Goal: Communication & Community: Answer question/provide support

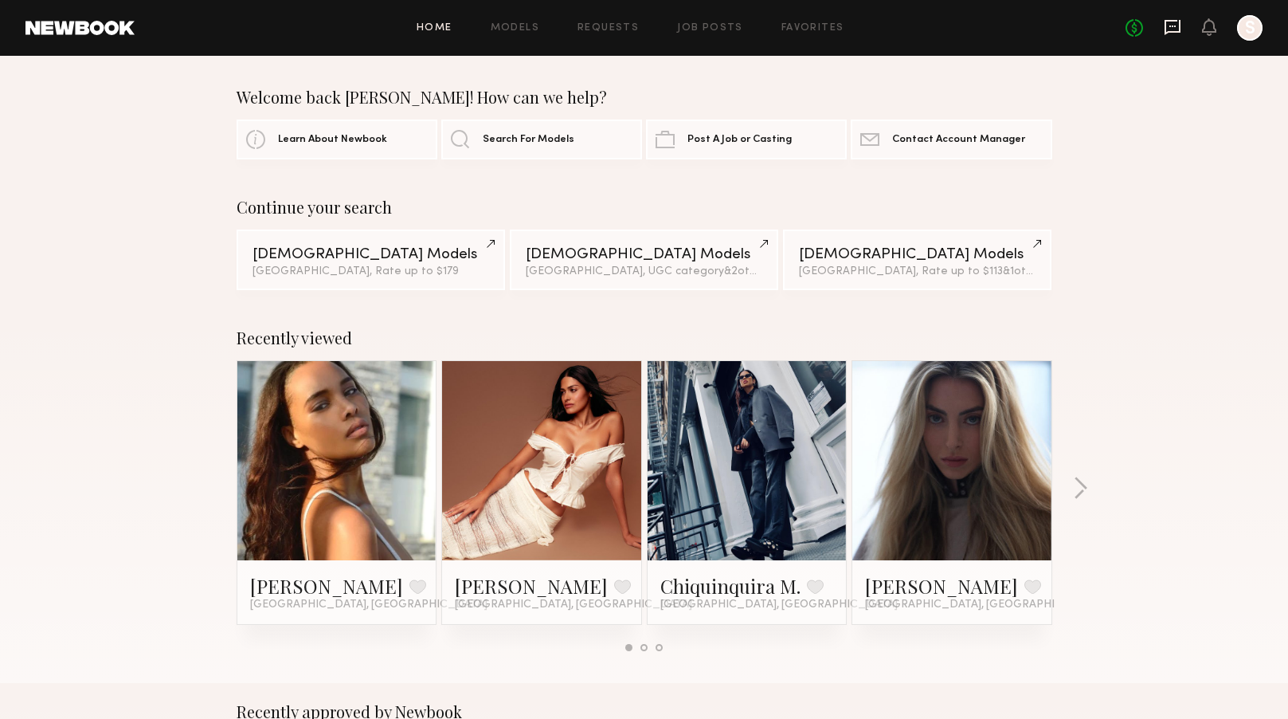
click at [1172, 32] on icon at bounding box center [1173, 27] width 16 height 15
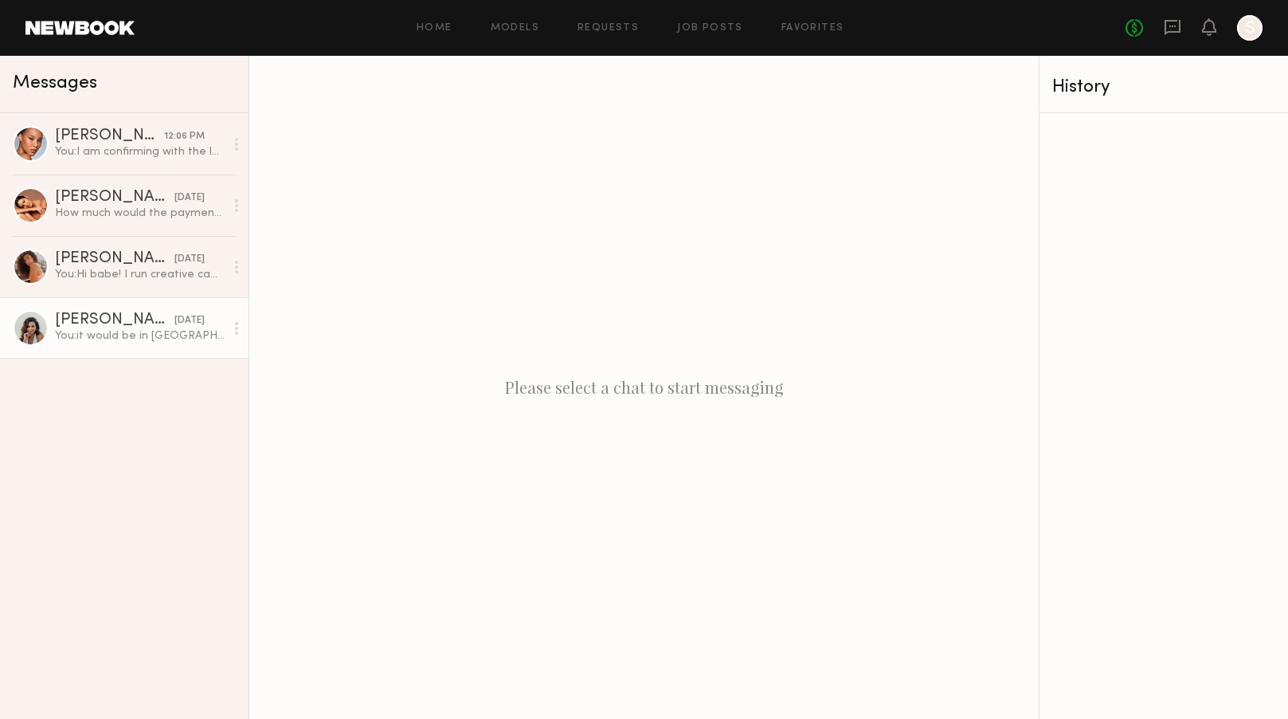
click at [114, 346] on link "[PERSON_NAME] [DATE] You: it would be in [GEOGRAPHIC_DATA] at a house from peer…" at bounding box center [124, 327] width 249 height 61
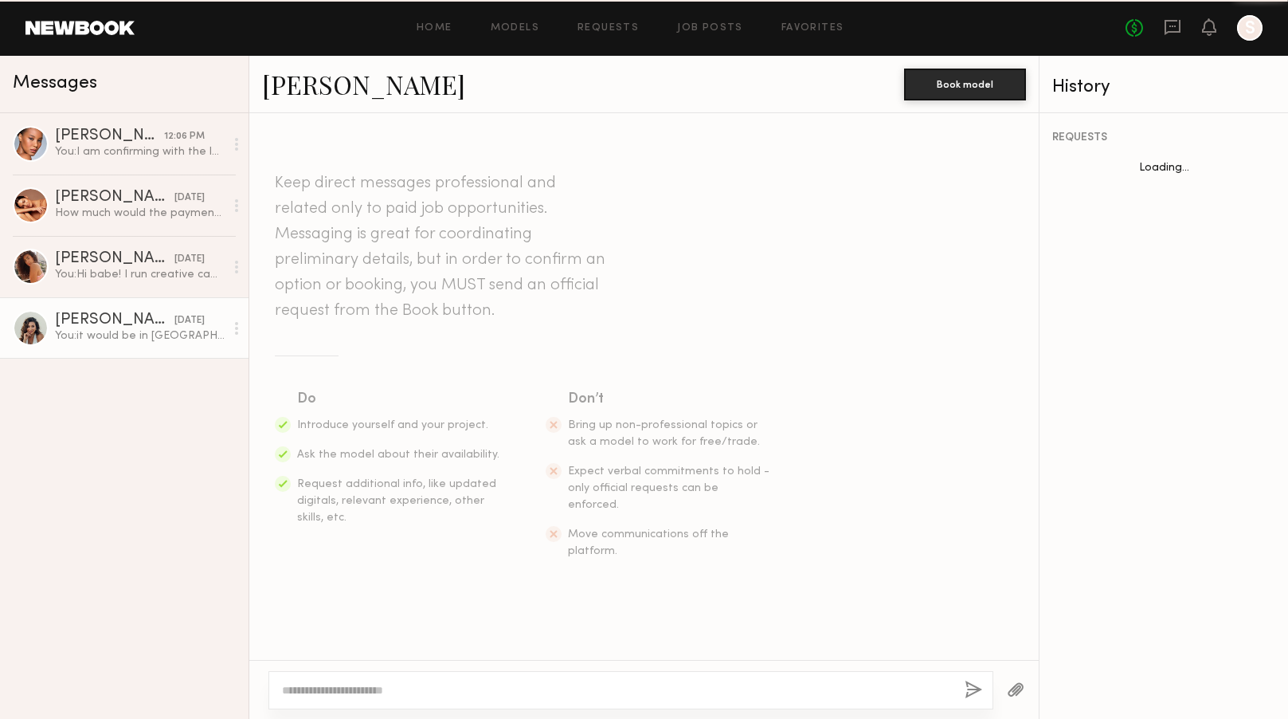
scroll to position [493, 0]
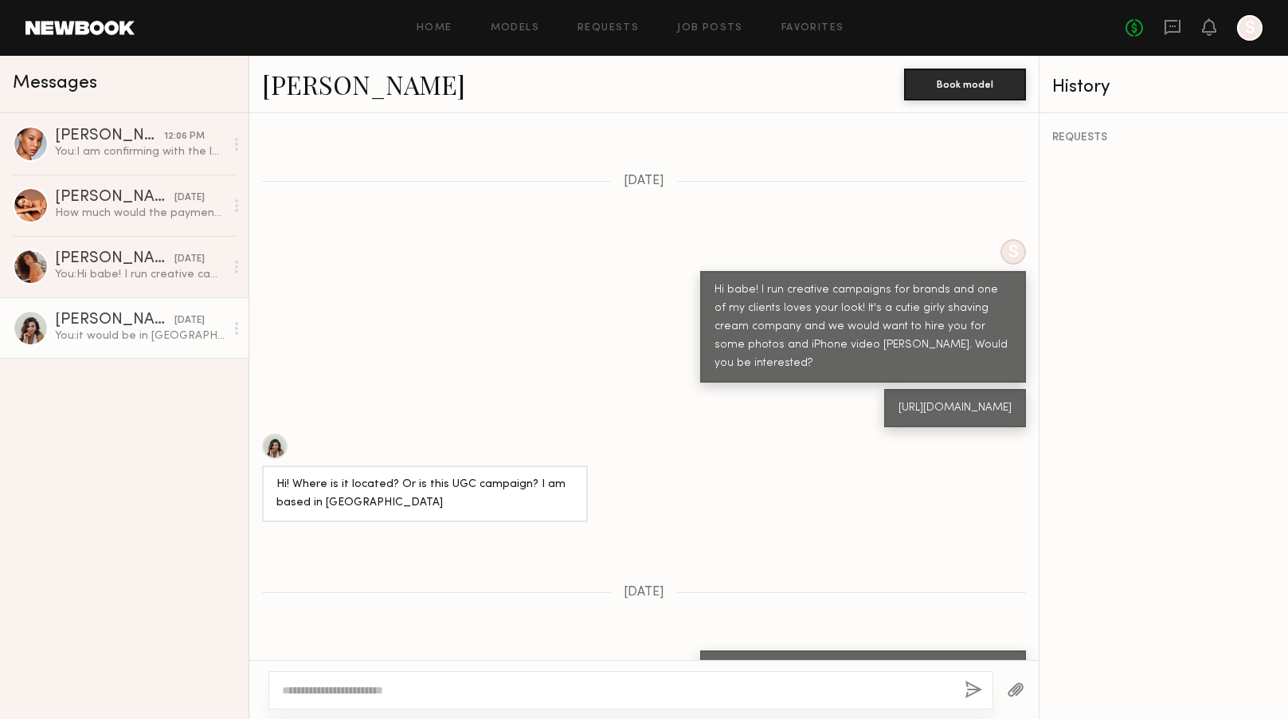
click at [381, 688] on textarea at bounding box center [617, 690] width 670 height 16
type textarea "**********"
click at [981, 687] on button "button" at bounding box center [974, 690] width 18 height 20
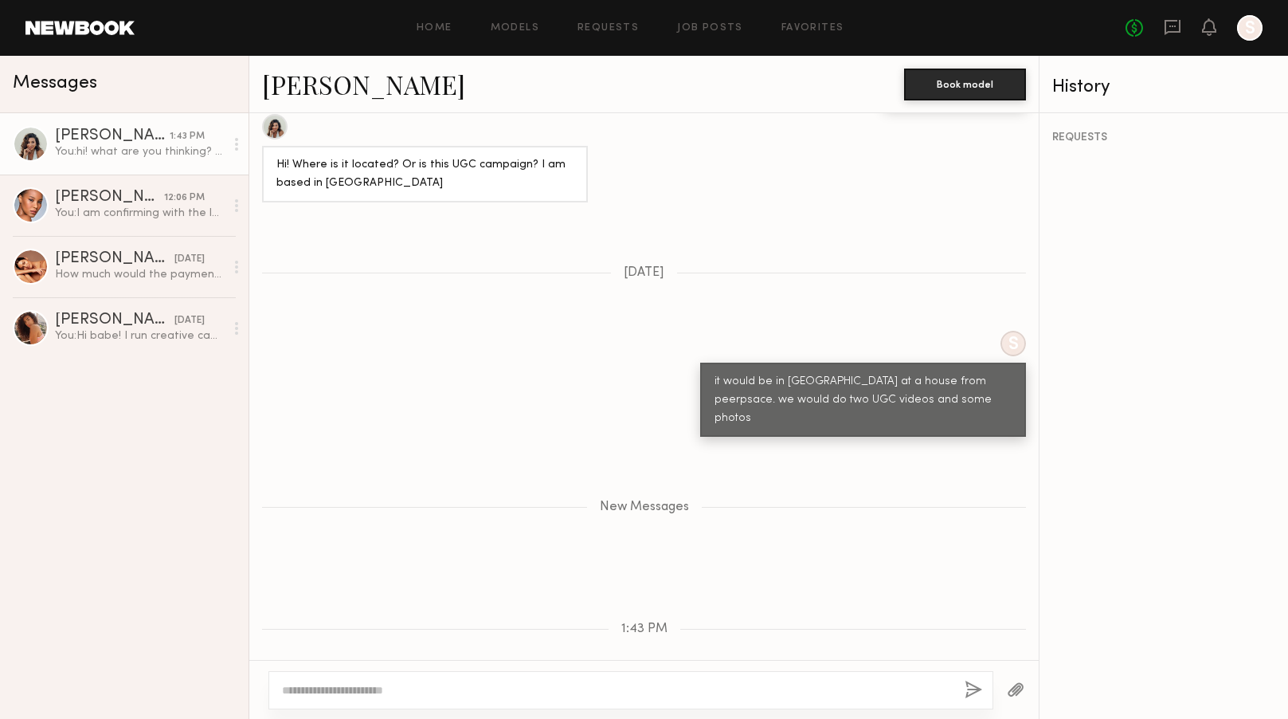
scroll to position [350, 0]
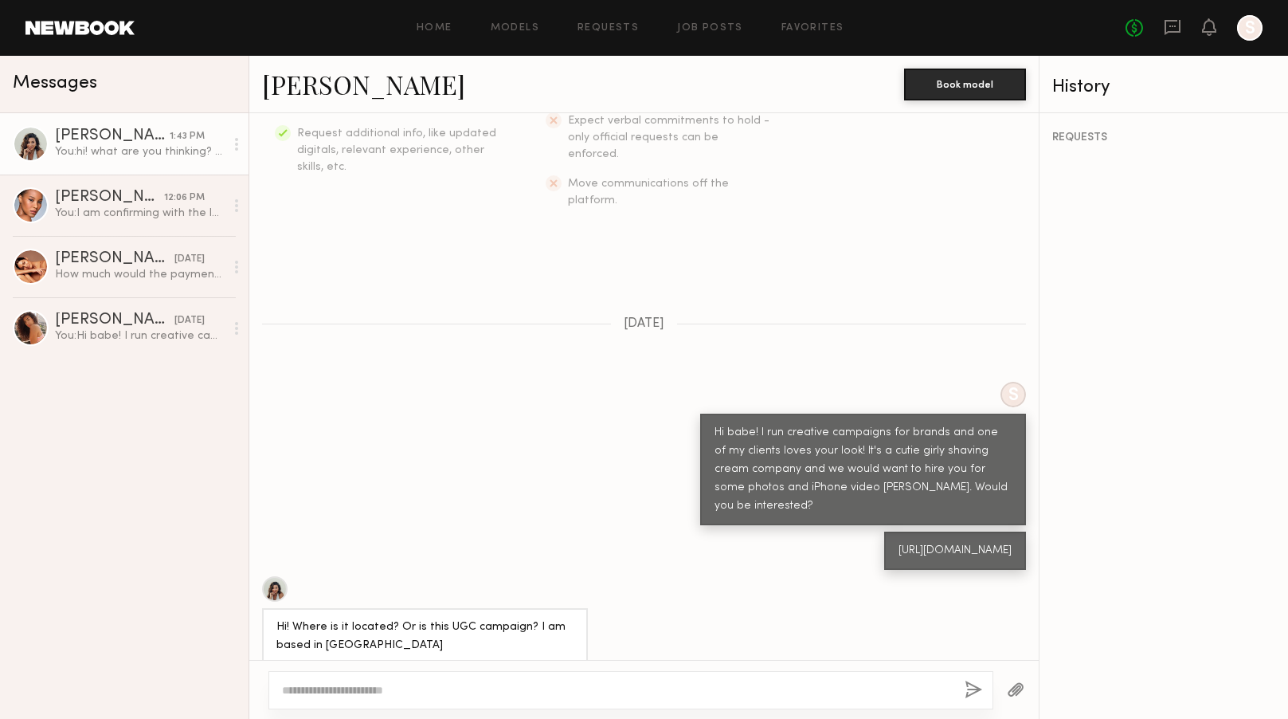
click at [88, 31] on link at bounding box center [79, 28] width 109 height 14
